Goal: Transaction & Acquisition: Purchase product/service

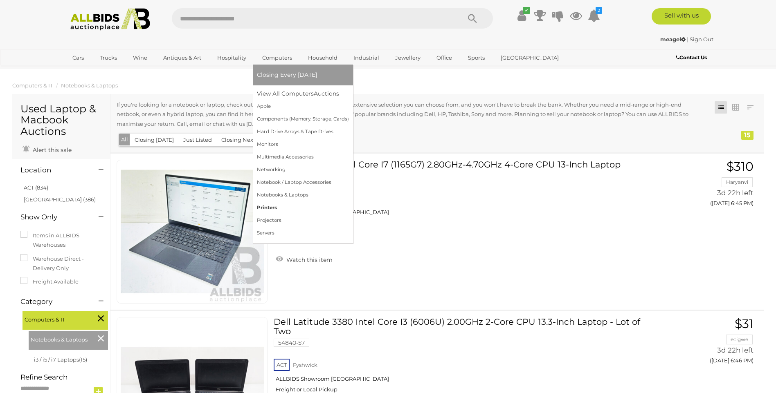
click at [282, 209] on link "Printers" at bounding box center [303, 208] width 92 height 13
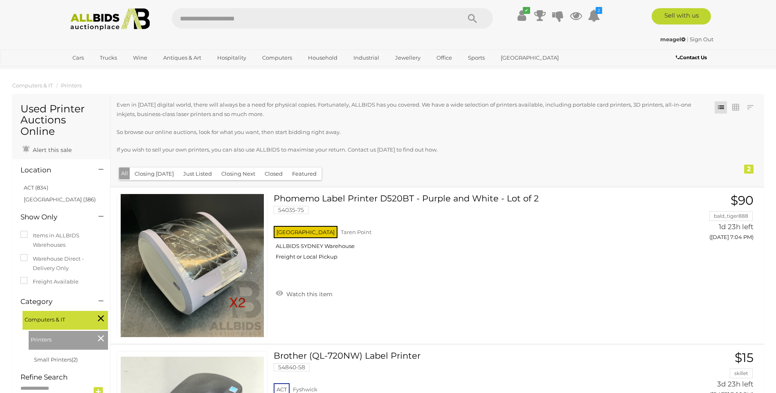
click at [234, 13] on input "text" at bounding box center [312, 18] width 280 height 20
type input "******"
click at [473, 19] on icon "Search" at bounding box center [472, 19] width 9 height 12
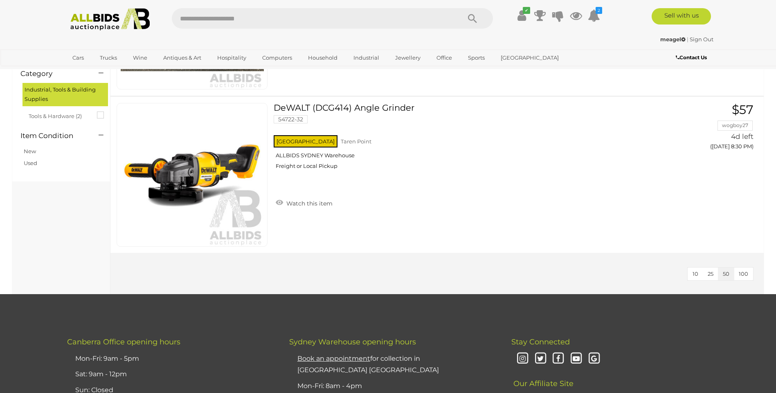
scroll to position [169, 0]
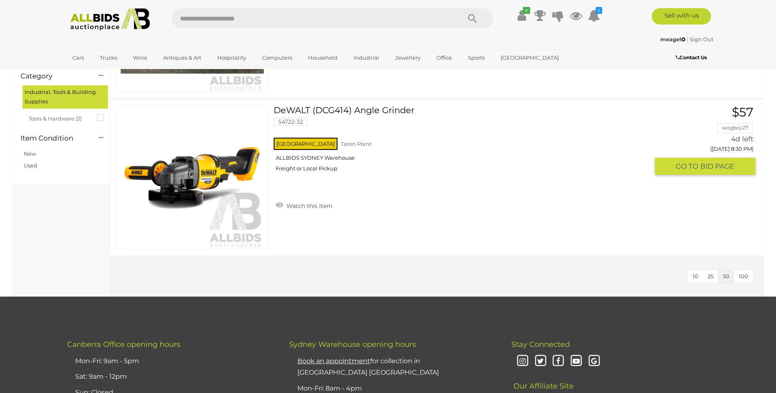
click at [213, 161] on link at bounding box center [192, 177] width 151 height 144
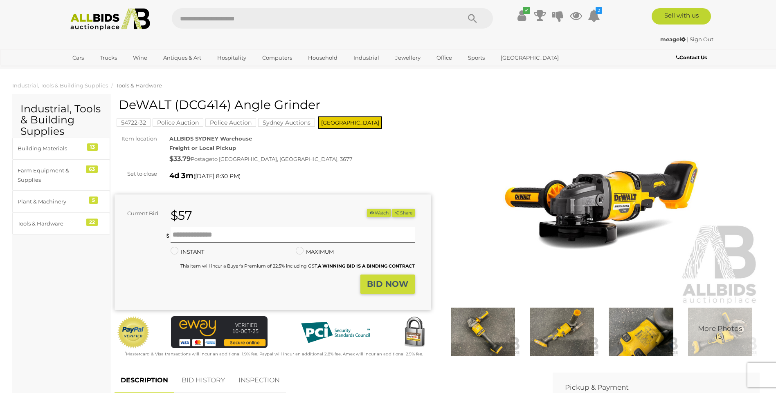
click at [561, 331] on img at bounding box center [561, 332] width 75 height 48
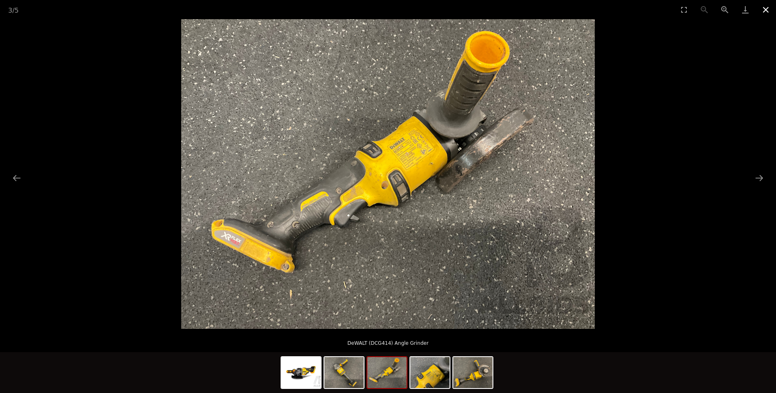
click at [766, 15] on button "Close gallery" at bounding box center [765, 9] width 20 height 19
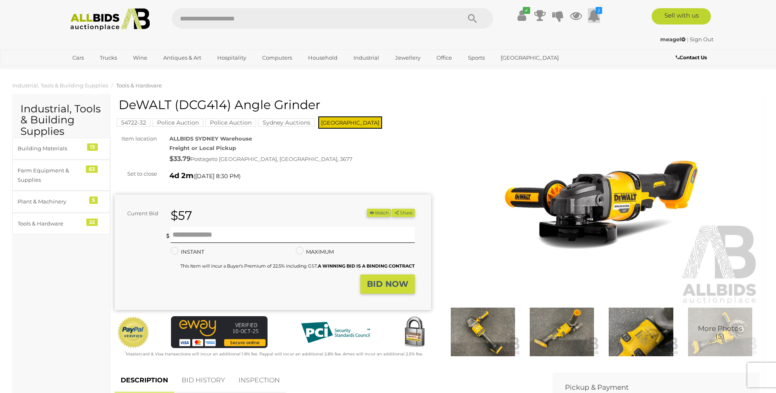
click at [595, 18] on icon at bounding box center [593, 15] width 12 height 15
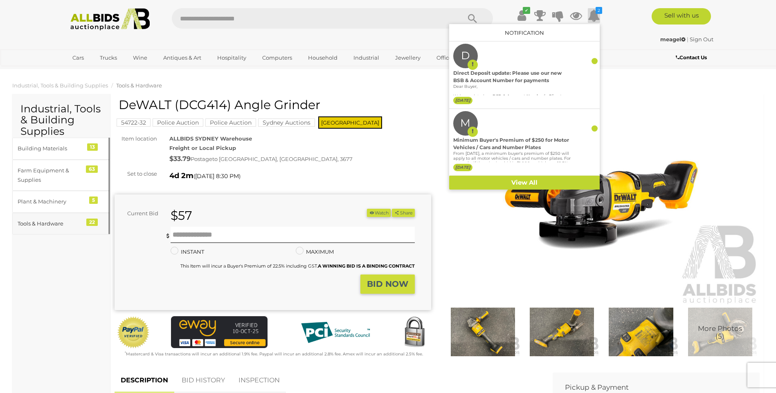
click at [72, 222] on div "Tools & Hardware" at bounding box center [51, 223] width 67 height 9
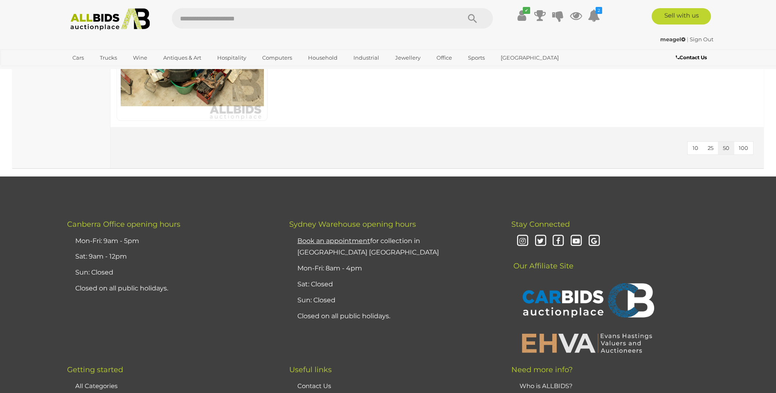
scroll to position [3513, 0]
